Goal: Obtain resource: Download file/media

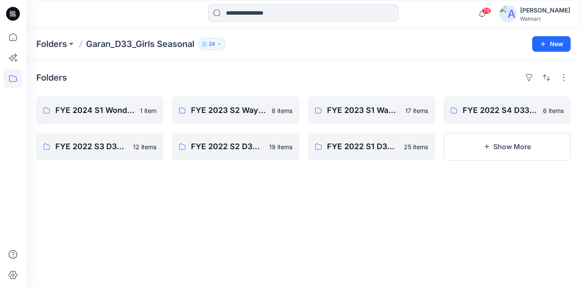
click at [12, 76] on icon at bounding box center [12, 78] width 19 height 19
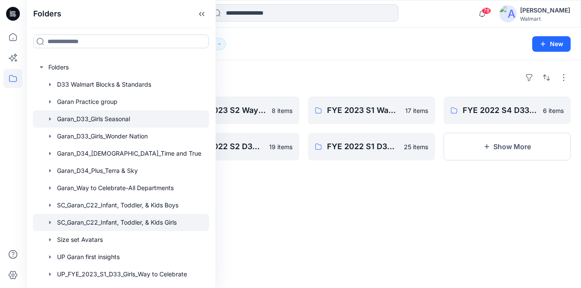
scroll to position [202, 0]
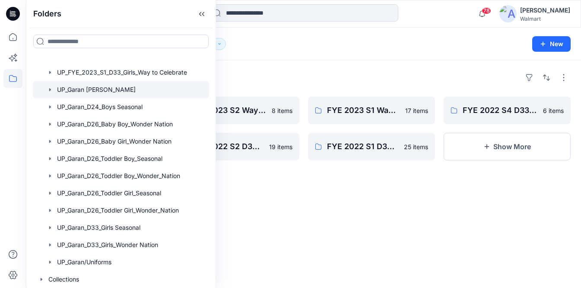
click at [96, 87] on div at bounding box center [121, 89] width 176 height 17
click at [312, 62] on div "Folders UP FYE 2027 S2 D33 Girls [PERSON_NAME] 10 items UP FYE 2027 S4 D24 Boys…" at bounding box center [303, 174] width 555 height 228
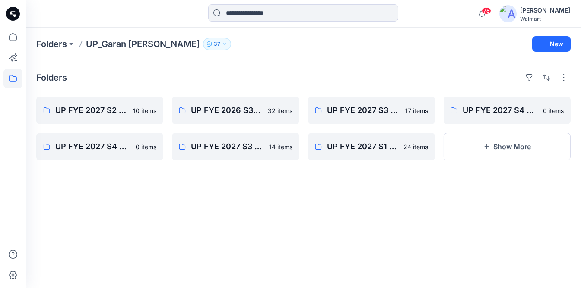
click at [203, 49] on button "37" at bounding box center [217, 44] width 28 height 12
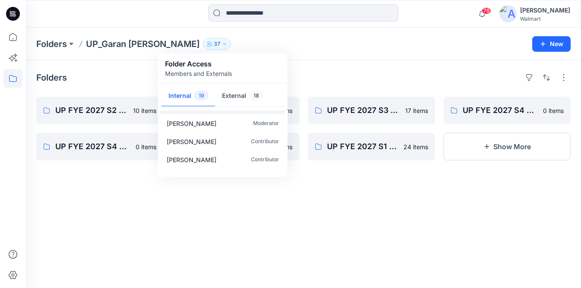
scroll to position [10, 0]
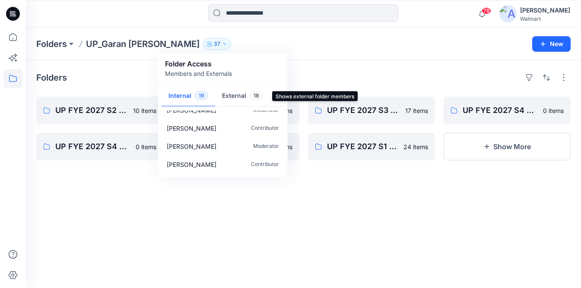
click at [242, 97] on button "External 18" at bounding box center [242, 96] width 55 height 22
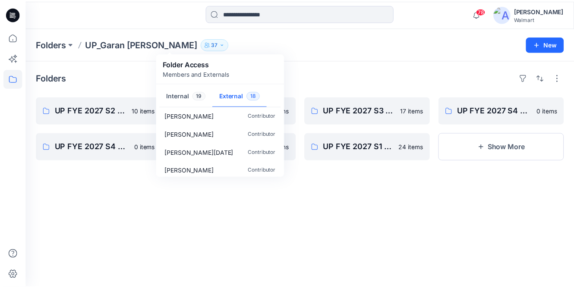
scroll to position [243, 0]
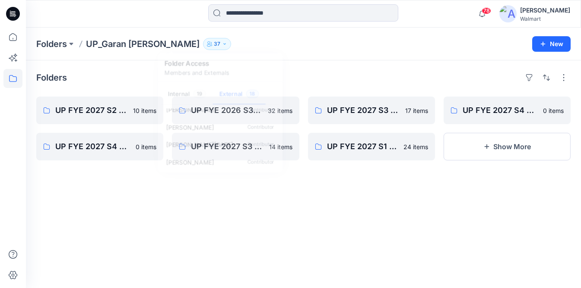
click at [364, 243] on div "Folders UP FYE 2027 S2 D33 Girls [PERSON_NAME] 10 items UP FYE 2027 S4 D24 Boys…" at bounding box center [303, 174] width 555 height 228
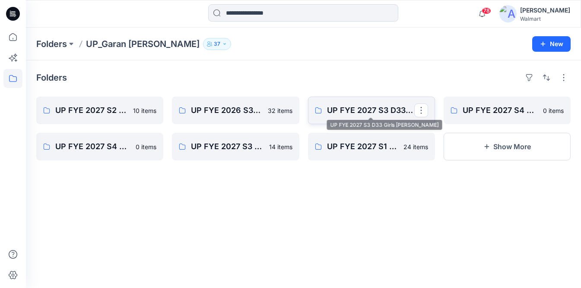
click at [350, 114] on p "UP FYE 2027 S3 D33 Girls [PERSON_NAME]" at bounding box center [370, 110] width 87 height 12
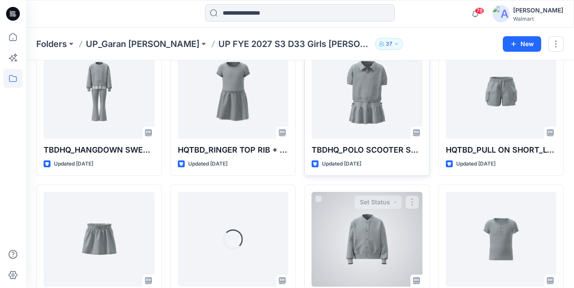
scroll to position [63, 0]
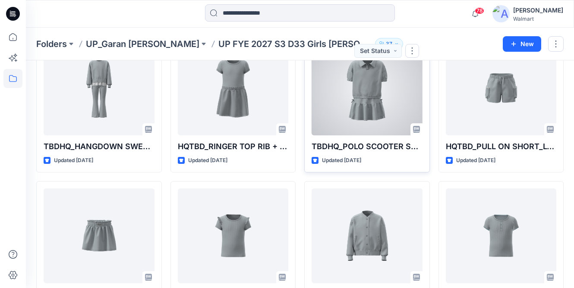
click at [369, 98] on div at bounding box center [367, 88] width 111 height 95
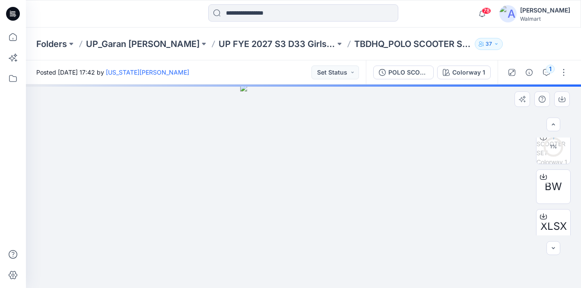
scroll to position [135, 0]
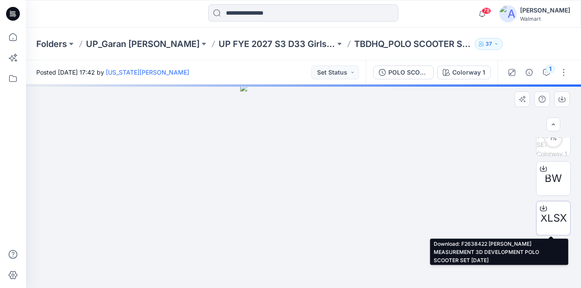
click at [543, 209] on icon at bounding box center [543, 208] width 7 height 7
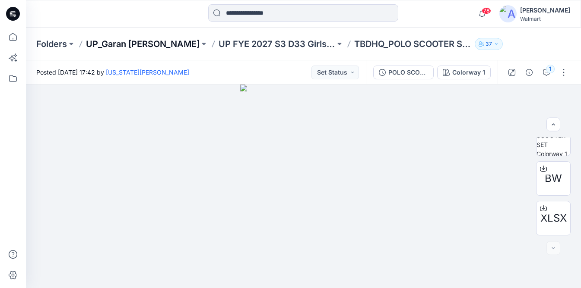
click at [130, 44] on p "UP_Garan [PERSON_NAME]" at bounding box center [143, 44] width 114 height 12
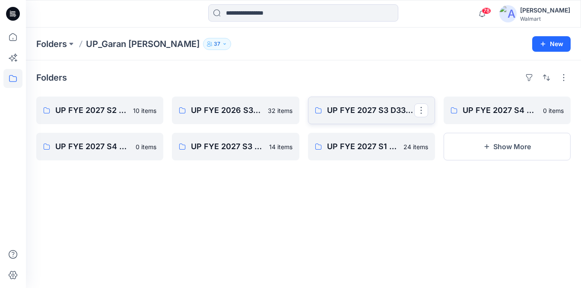
click at [362, 118] on link "UP FYE 2027 S3 D33 Girls [PERSON_NAME]" at bounding box center [371, 111] width 127 height 28
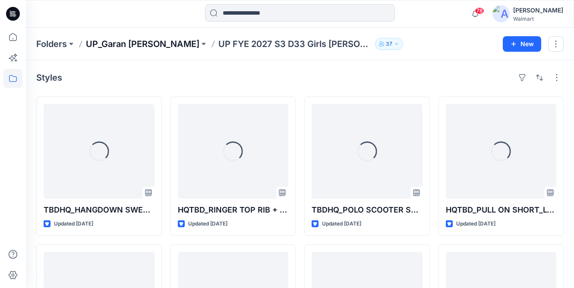
click at [145, 47] on p "UP_Garan [PERSON_NAME]" at bounding box center [143, 44] width 114 height 12
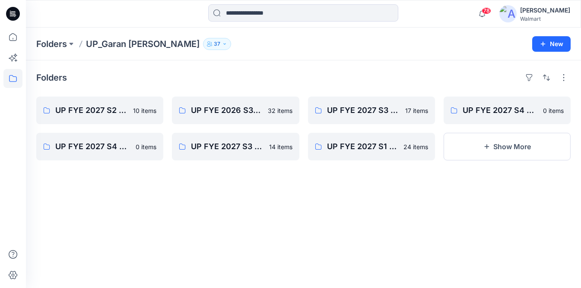
click at [18, 81] on icon at bounding box center [12, 78] width 19 height 19
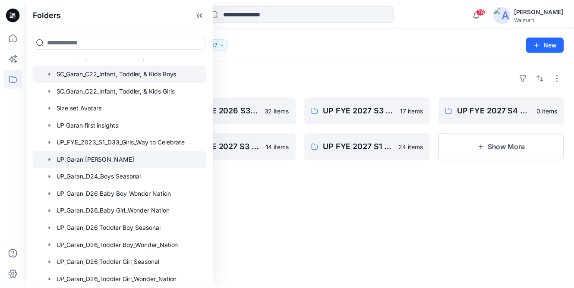
scroll to position [98, 0]
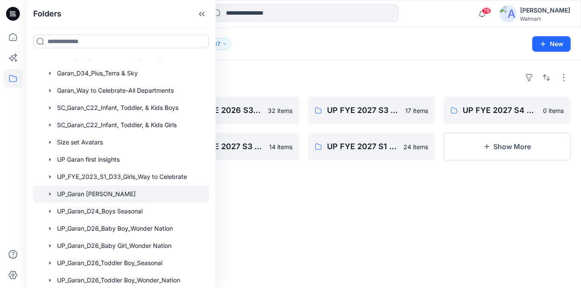
click at [84, 196] on div at bounding box center [121, 194] width 176 height 17
click at [282, 210] on div "Folders UP FYE 2027 S2 D33 Girls [PERSON_NAME] 10 items UP FYE 2027 S4 D24 Boys…" at bounding box center [303, 174] width 555 height 228
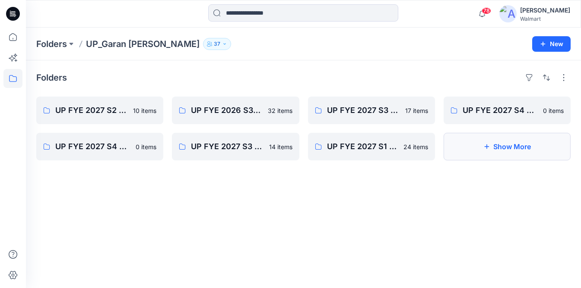
click at [533, 151] on button "Show More" at bounding box center [506, 147] width 127 height 28
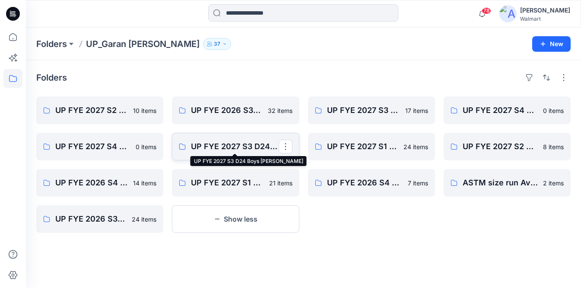
click at [221, 149] on p "UP FYE 2027 S3 D24 Boys [PERSON_NAME]" at bounding box center [234, 147] width 87 height 12
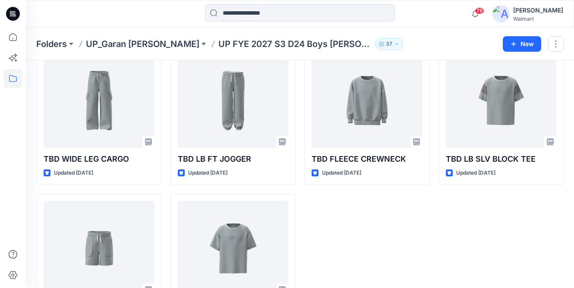
scroll to position [320, 0]
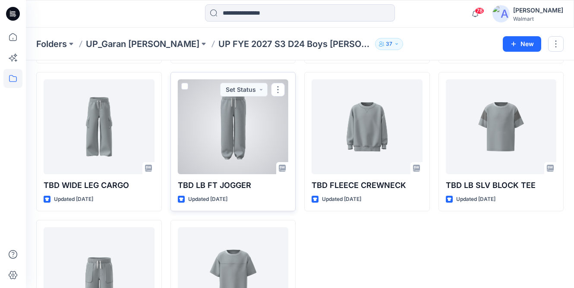
click at [250, 161] on div at bounding box center [233, 126] width 111 height 95
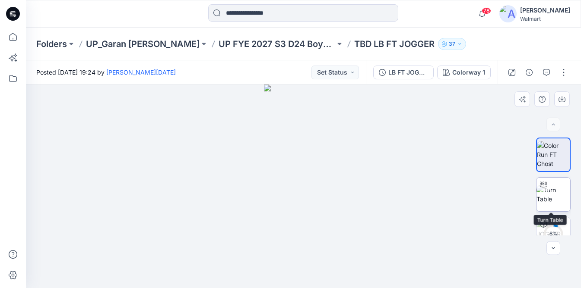
click at [553, 203] on img at bounding box center [553, 195] width 34 height 18
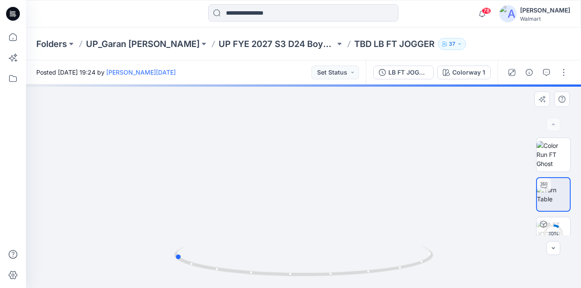
drag, startPoint x: 308, startPoint y: 275, endPoint x: 438, endPoint y: 247, distance: 132.7
click at [438, 247] on div at bounding box center [303, 187] width 555 height 204
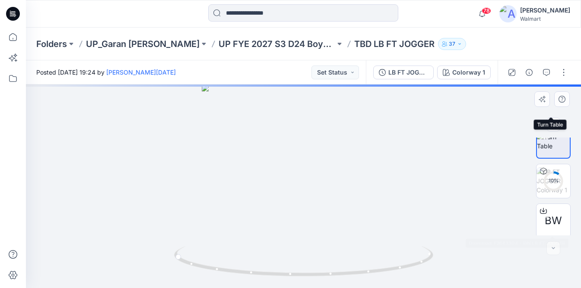
scroll to position [95, 0]
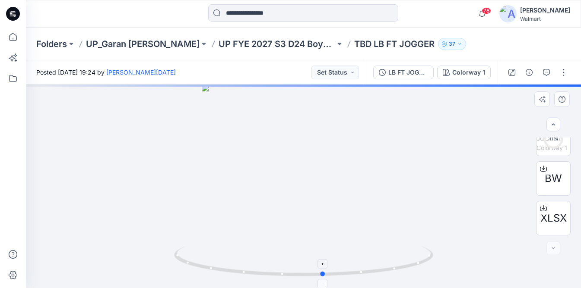
drag, startPoint x: 292, startPoint y: 278, endPoint x: 183, endPoint y: 258, distance: 110.1
click at [183, 258] on icon at bounding box center [304, 263] width 261 height 32
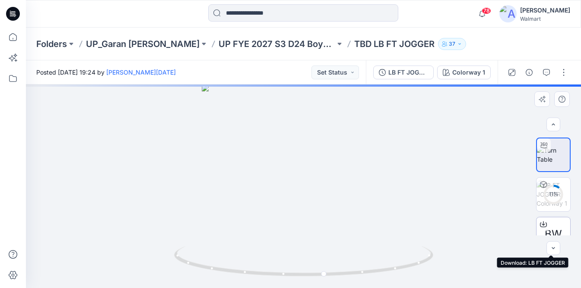
scroll to position [17, 0]
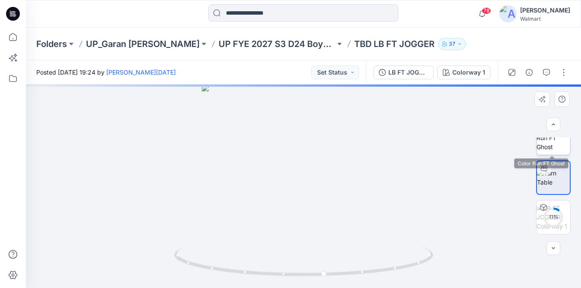
click at [557, 146] on img at bounding box center [553, 137] width 34 height 27
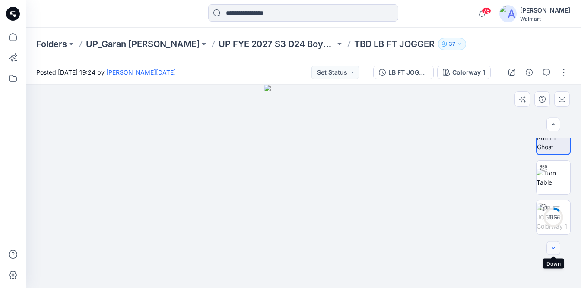
click at [557, 251] on button "button" at bounding box center [553, 249] width 14 height 14
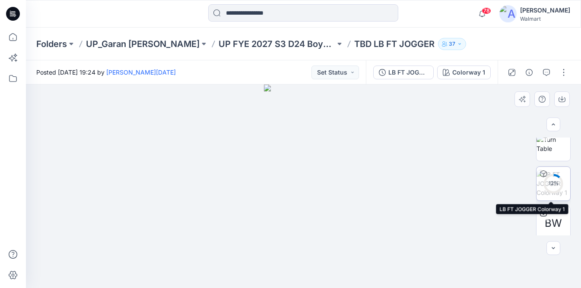
scroll to position [95, 0]
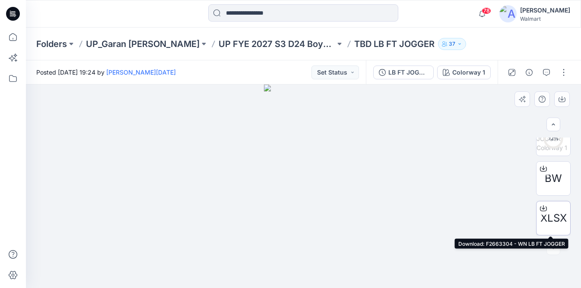
click at [541, 209] on icon at bounding box center [542, 207] width 3 height 4
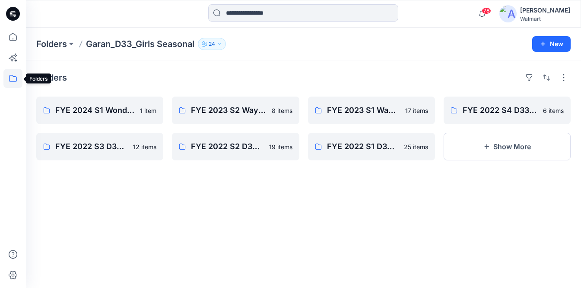
click at [12, 81] on icon at bounding box center [13, 78] width 8 height 7
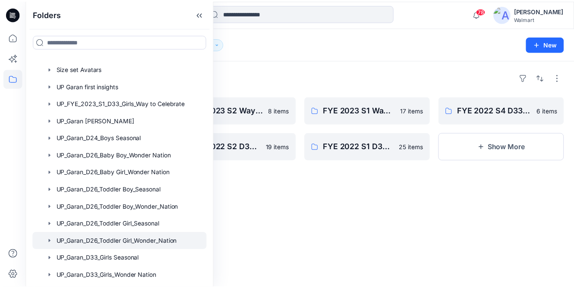
scroll to position [136, 0]
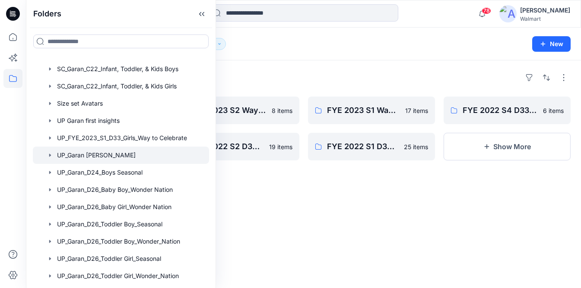
click at [86, 158] on div at bounding box center [121, 155] width 176 height 17
click at [385, 199] on div "Folders UP FYE 2027 S2 D33 Girls [PERSON_NAME] 10 items UP FYE 2027 S4 D24 Boys…" at bounding box center [303, 174] width 555 height 228
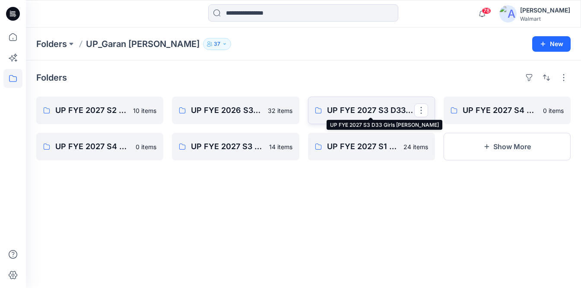
click at [378, 105] on p "UP FYE 2027 S3 D33 Girls [PERSON_NAME]" at bounding box center [370, 110] width 87 height 12
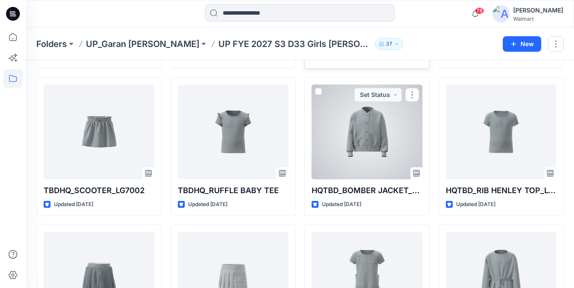
scroll to position [171, 0]
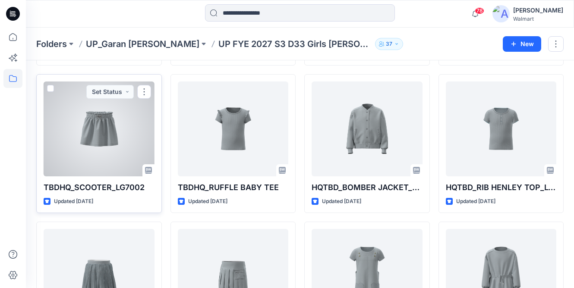
click at [117, 150] on div at bounding box center [99, 129] width 111 height 95
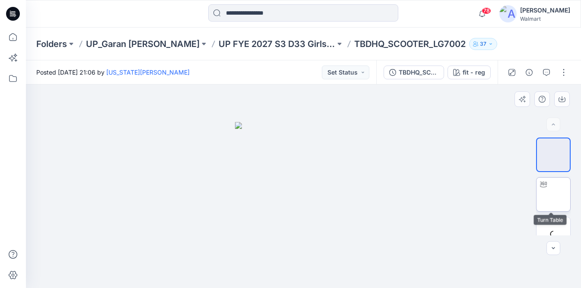
click at [553, 195] on img at bounding box center [553, 195] width 0 height 0
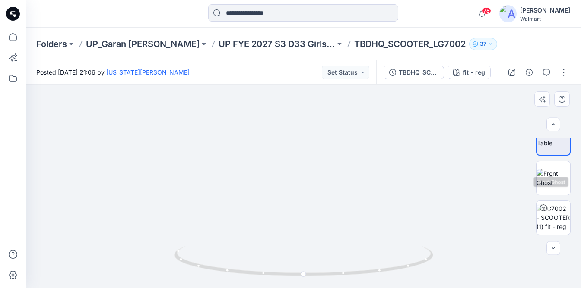
scroll to position [135, 0]
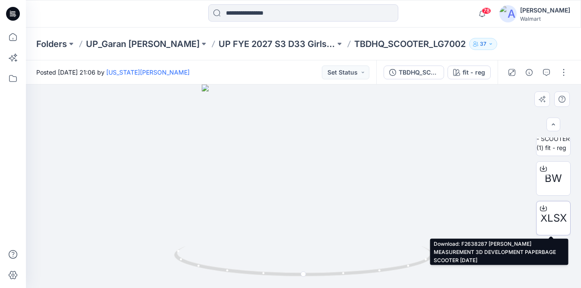
click at [543, 210] on icon at bounding box center [543, 208] width 7 height 7
click at [544, 205] on icon at bounding box center [543, 208] width 7 height 7
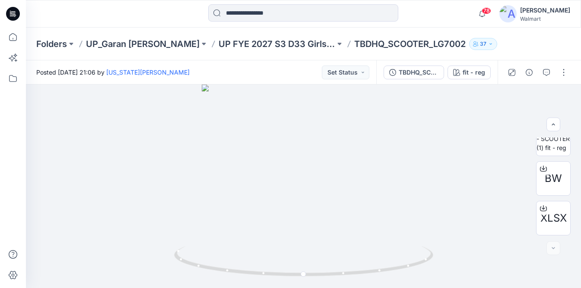
click at [454, 4] on div "78 Notifications Erik Tlamani shared toddler girl ld dress f2649696 ls- tg5058 …" at bounding box center [303, 14] width 555 height 28
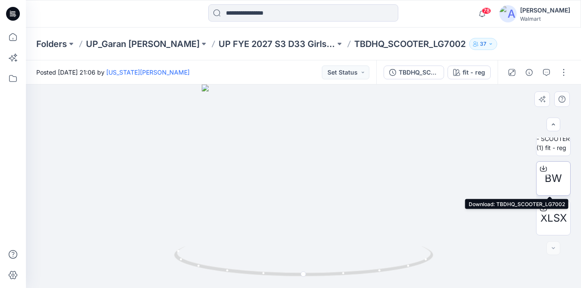
click at [541, 169] on icon at bounding box center [542, 167] width 3 height 4
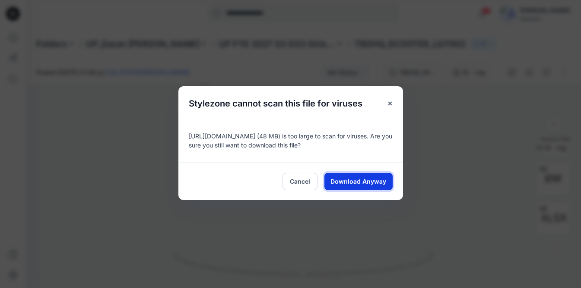
click at [355, 186] on button "Download Anyway" at bounding box center [358, 181] width 68 height 17
